Goal: Information Seeking & Learning: Learn about a topic

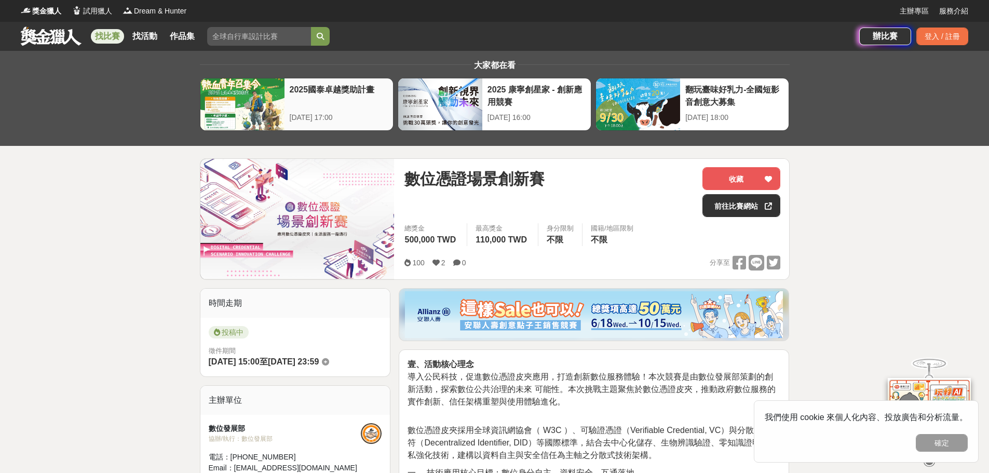
click at [338, 94] on div "2025國泰卓越獎助計畫" at bounding box center [339, 95] width 98 height 23
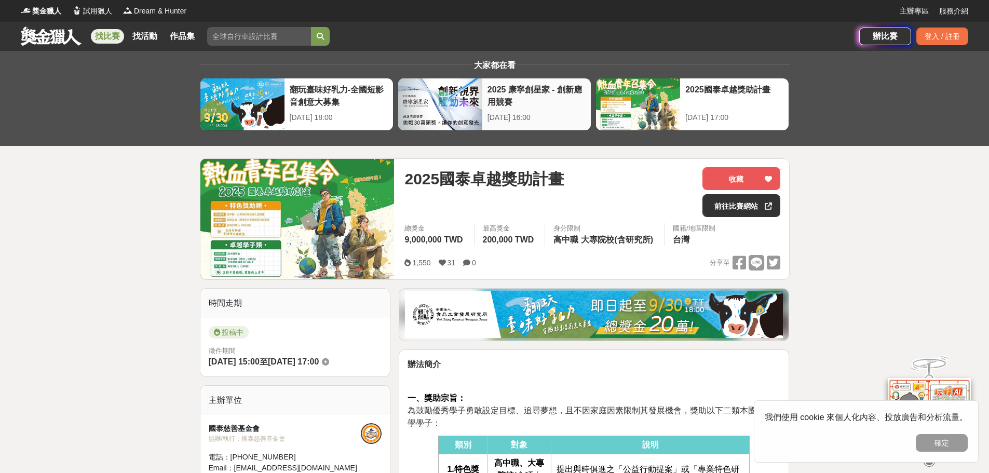
click at [512, 98] on div "2025 康寧創星家 - 創新應用競賽" at bounding box center [536, 95] width 98 height 23
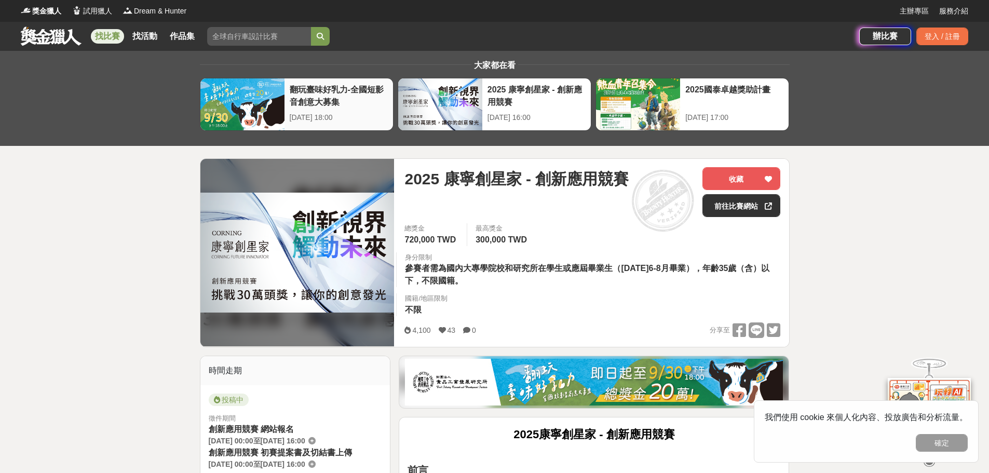
click at [342, 112] on div "[DATE] 18:00" at bounding box center [339, 117] width 98 height 11
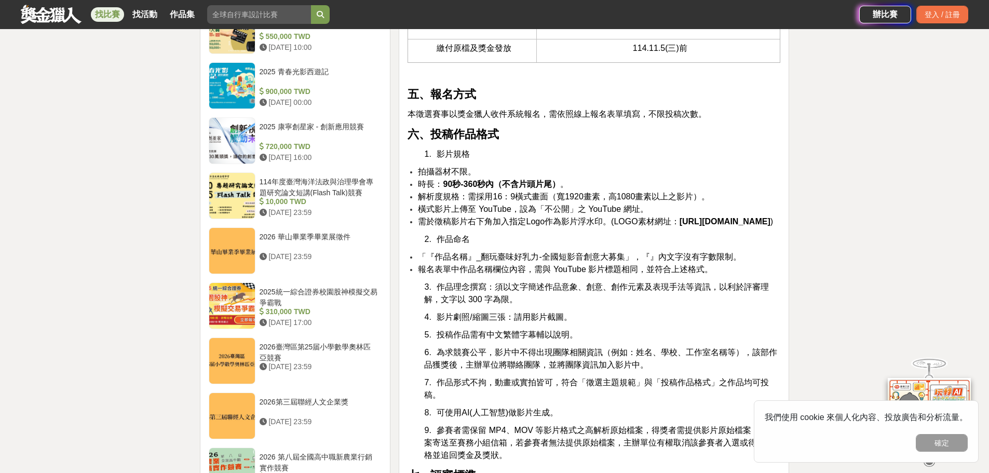
scroll to position [882, 0]
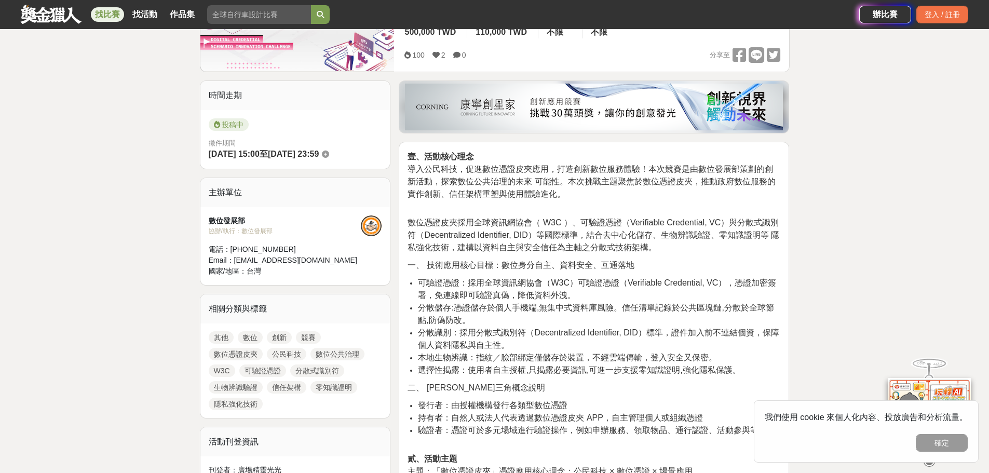
scroll to position [52, 0]
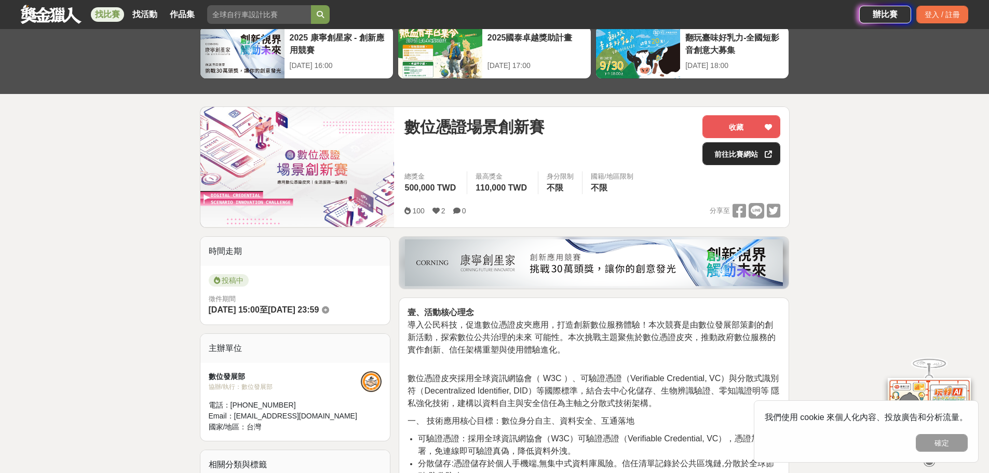
click at [744, 157] on link "前往比賽網站" at bounding box center [741, 153] width 78 height 23
